Goal: Task Accomplishment & Management: Manage account settings

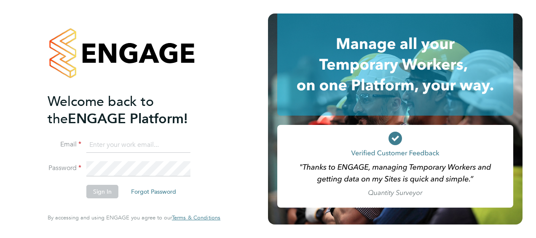
type input "phill.grace@vistry.co.uk"
click at [219, 96] on div "Welcome back to the ENGAGE Platform! Email phill.grace@vistry.co.uk Password Si…" at bounding box center [134, 116] width 173 height 207
click at [105, 193] on button "Sign In" at bounding box center [102, 191] width 32 height 13
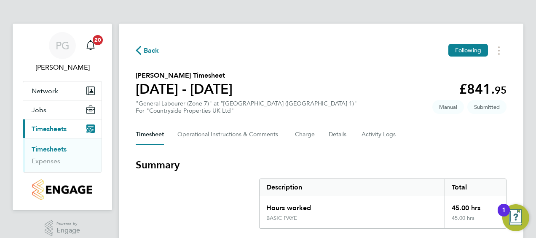
click at [426, 129] on div "Timesheet Operational Instructions & Comments Charge Details Activity Logs" at bounding box center [321, 134] width 371 height 20
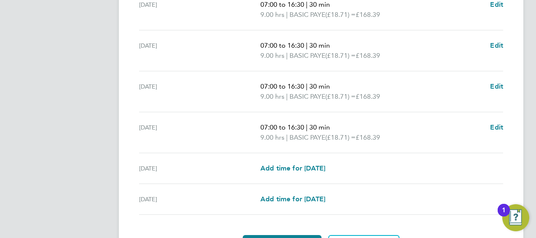
scroll to position [337, 0]
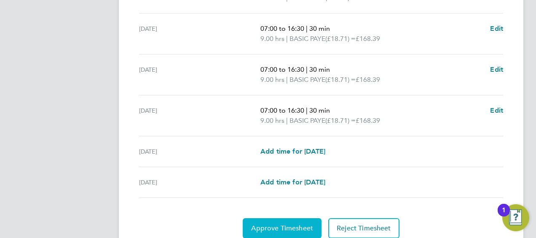
click at [297, 225] on span "Approve Timesheet" at bounding box center [282, 228] width 62 height 8
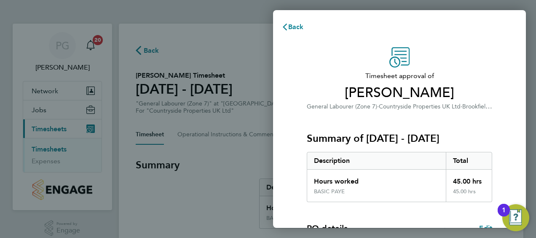
click at [295, 147] on div "Timesheet approval of Blake Dawtrey General Labourer (Zone 7) · Countryside Pro…" at bounding box center [399, 203] width 253 height 332
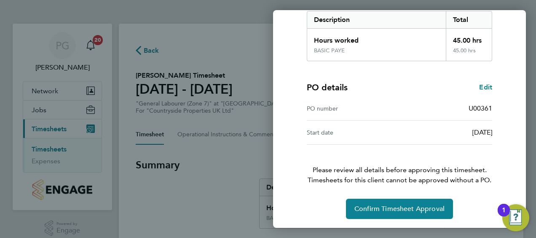
scroll to position [141, 0]
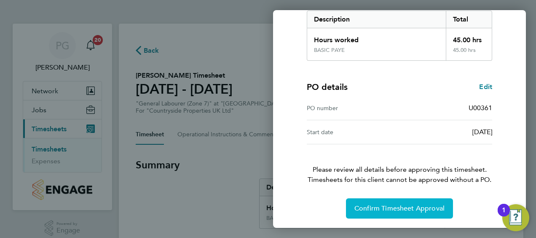
click at [413, 200] on button "Confirm Timesheet Approval" at bounding box center [399, 208] width 107 height 20
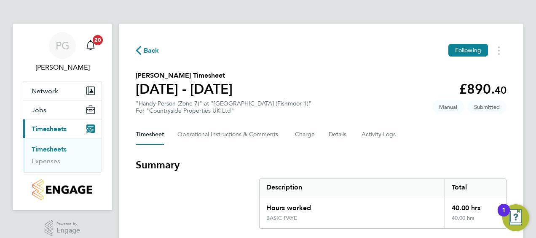
click at [336, 172] on section "Summary Description Total Hours worked 40.00 hrs BASIC PAYE 40.00 hrs" at bounding box center [321, 193] width 371 height 70
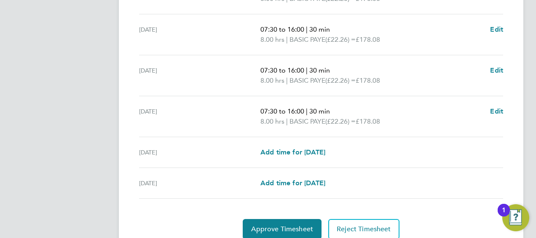
scroll to position [354, 0]
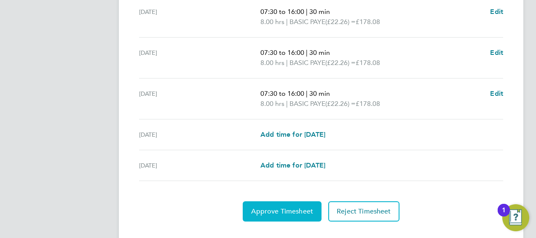
click at [296, 212] on span "Approve Timesheet" at bounding box center [282, 211] width 62 height 8
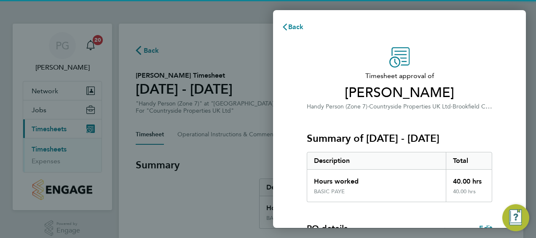
click at [295, 205] on div "Timesheet approval of Daniel Novello Handy Person (Zone 7) · Countryside Proper…" at bounding box center [399, 203] width 253 height 332
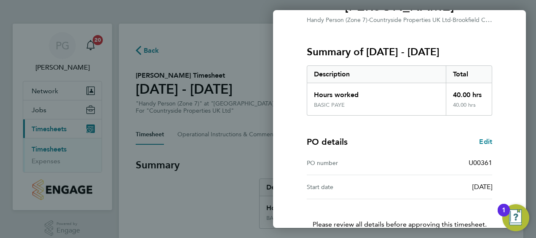
scroll to position [141, 0]
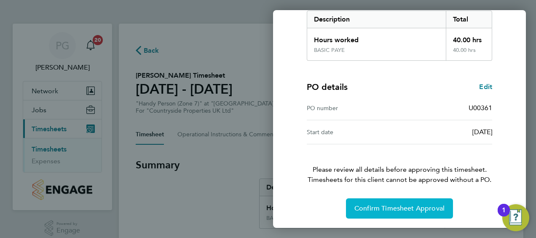
click at [381, 206] on span "Confirm Timesheet Approval" at bounding box center [399, 208] width 90 height 8
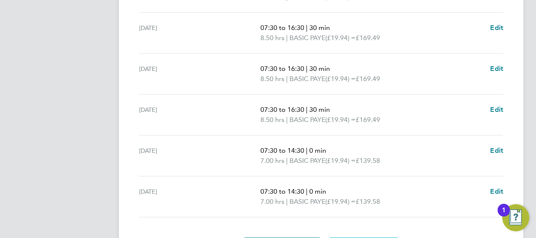
scroll to position [390, 0]
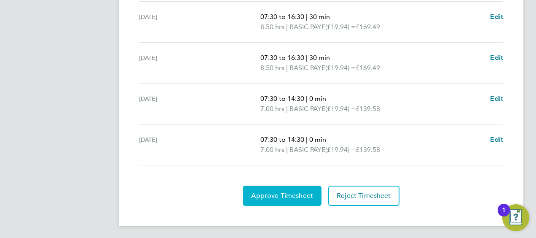
click at [293, 185] on button "Approve Timesheet" at bounding box center [282, 195] width 79 height 20
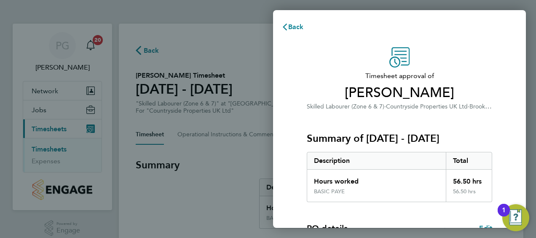
click at [292, 104] on div "Timesheet approval of [PERSON_NAME] Skilled Labourer (Zone 6 & 7) · Countryside…" at bounding box center [399, 203] width 253 height 332
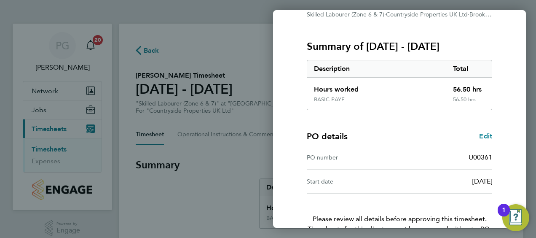
scroll to position [141, 0]
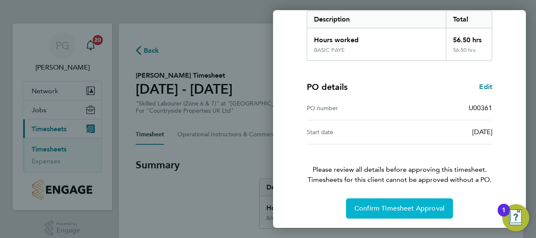
click at [388, 207] on span "Confirm Timesheet Approval" at bounding box center [399, 208] width 90 height 8
